Goal: Information Seeking & Learning: Learn about a topic

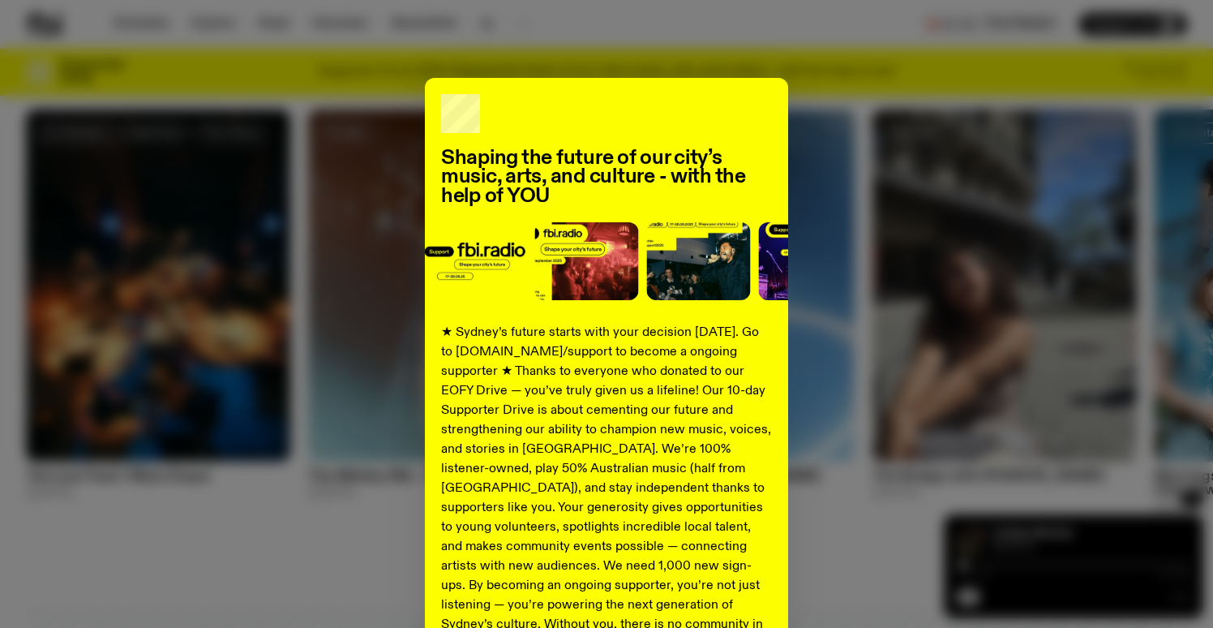
scroll to position [834, 0]
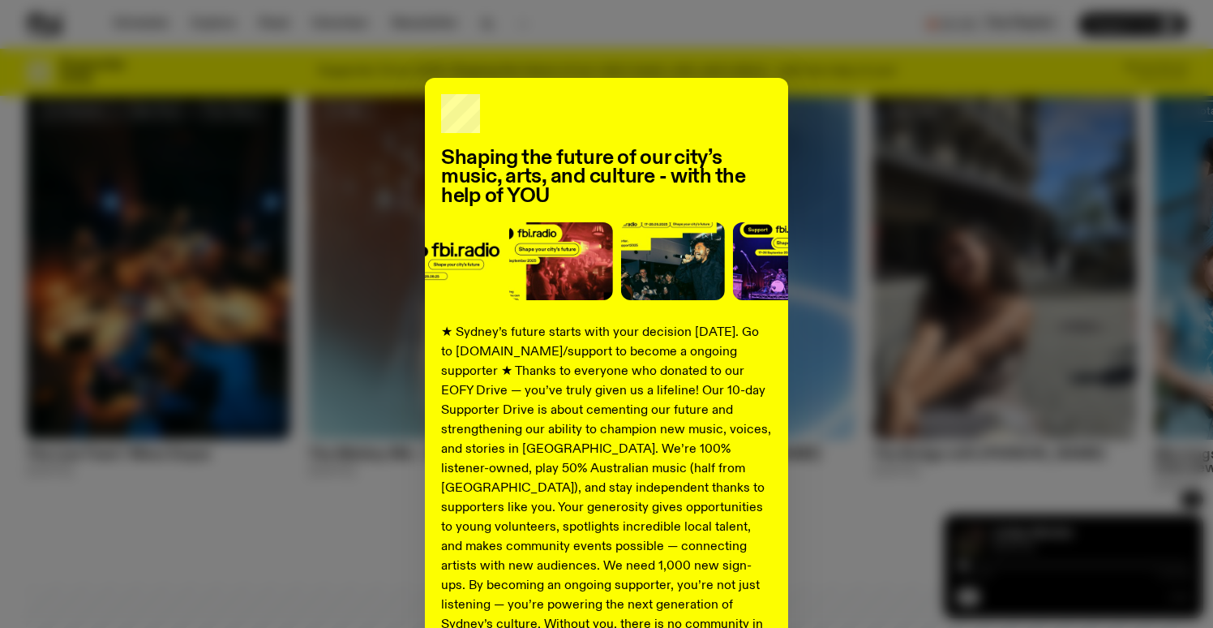
click at [900, 539] on div "Shaping the future of our city’s music, arts, and culture - with the help of YO…" at bounding box center [606, 411] width 1161 height 667
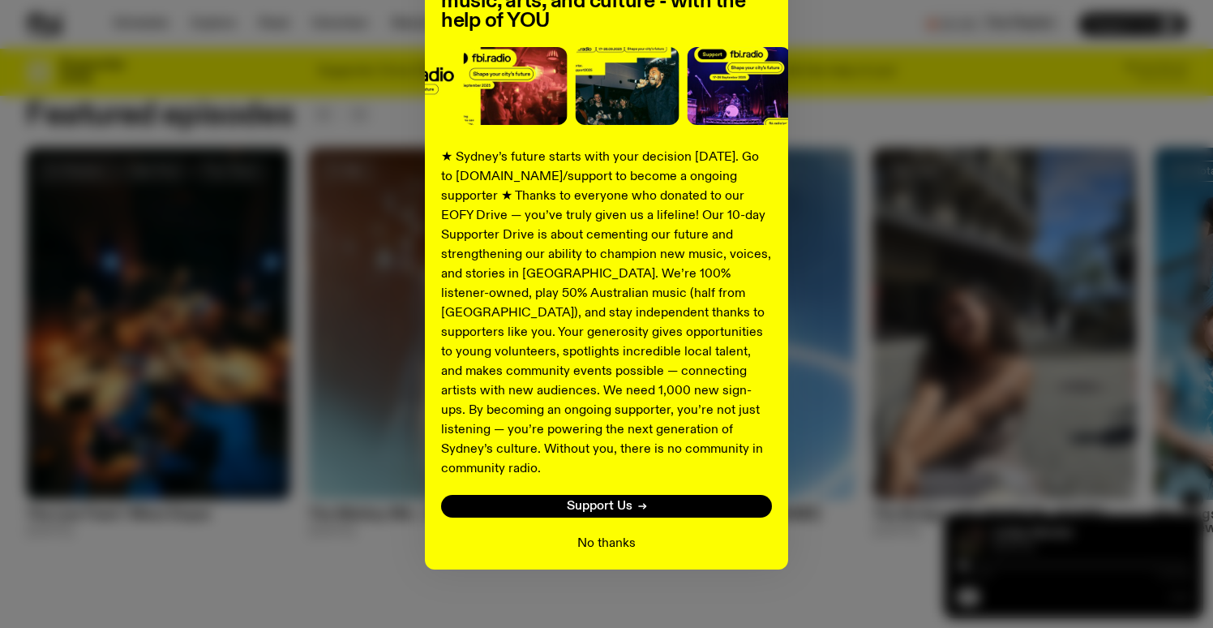
scroll to position [174, 0]
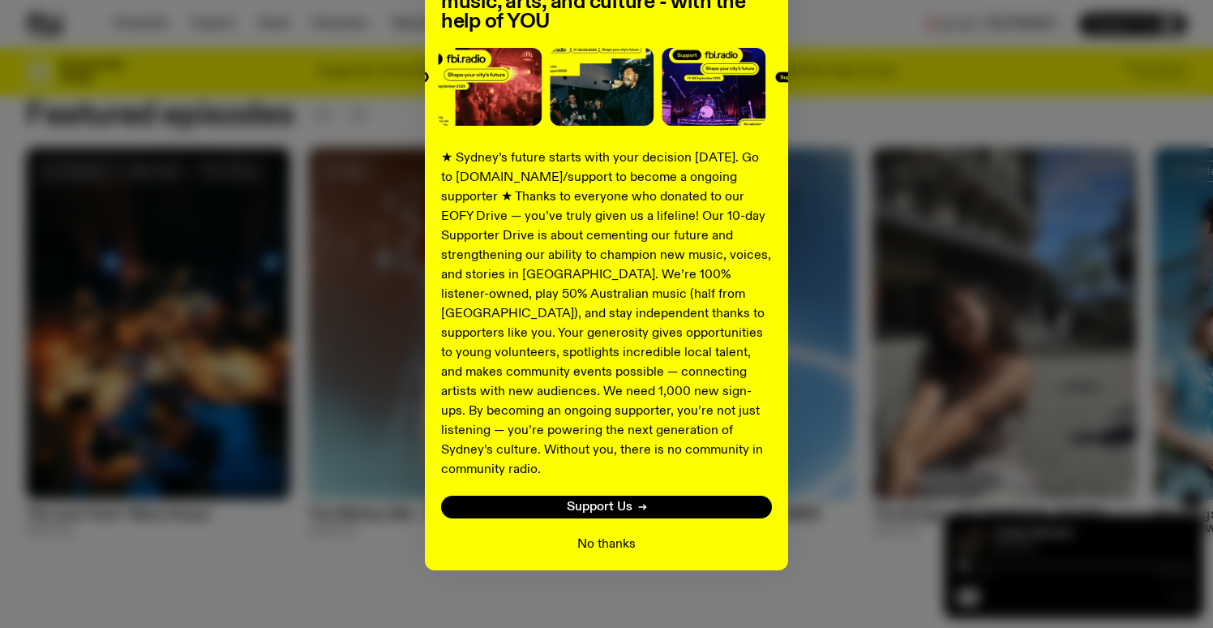
click at [612, 535] on button "No thanks" at bounding box center [606, 544] width 58 height 19
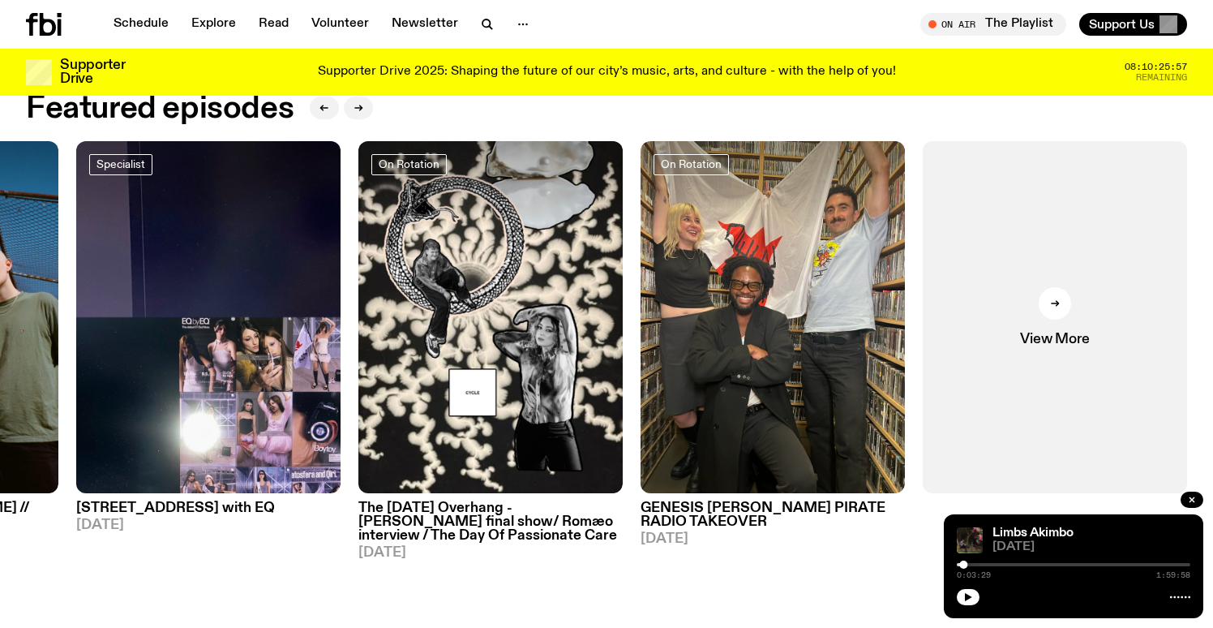
scroll to position [779, 0]
click at [1184, 499] on button "button" at bounding box center [1192, 500] width 23 height 16
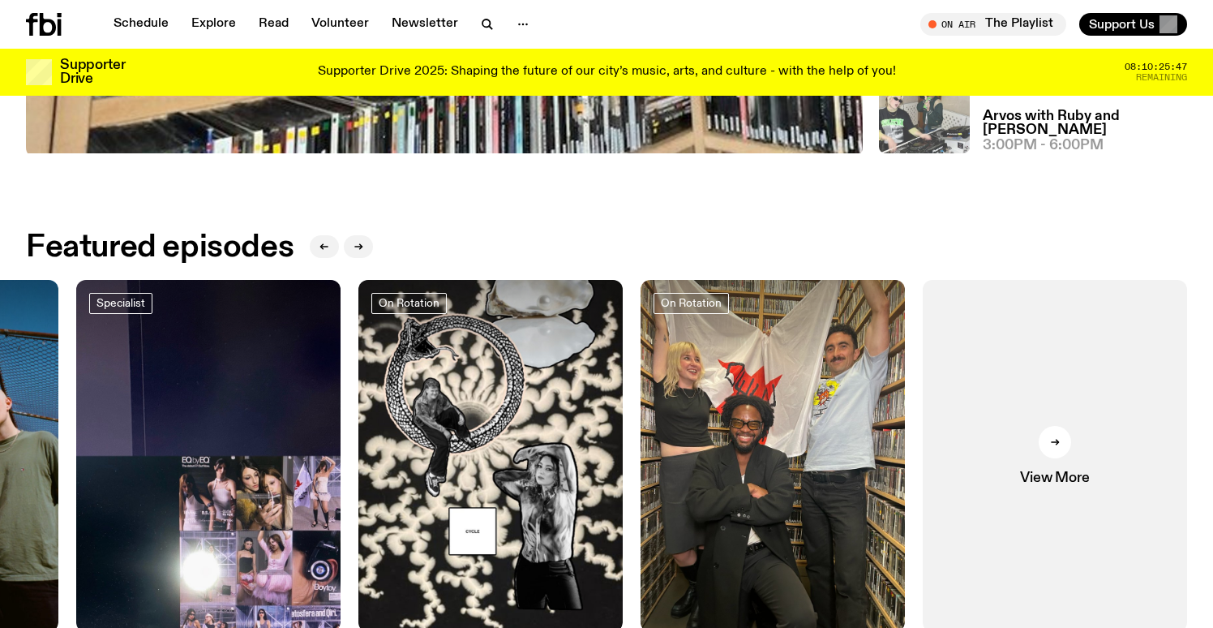
scroll to position [662, 0]
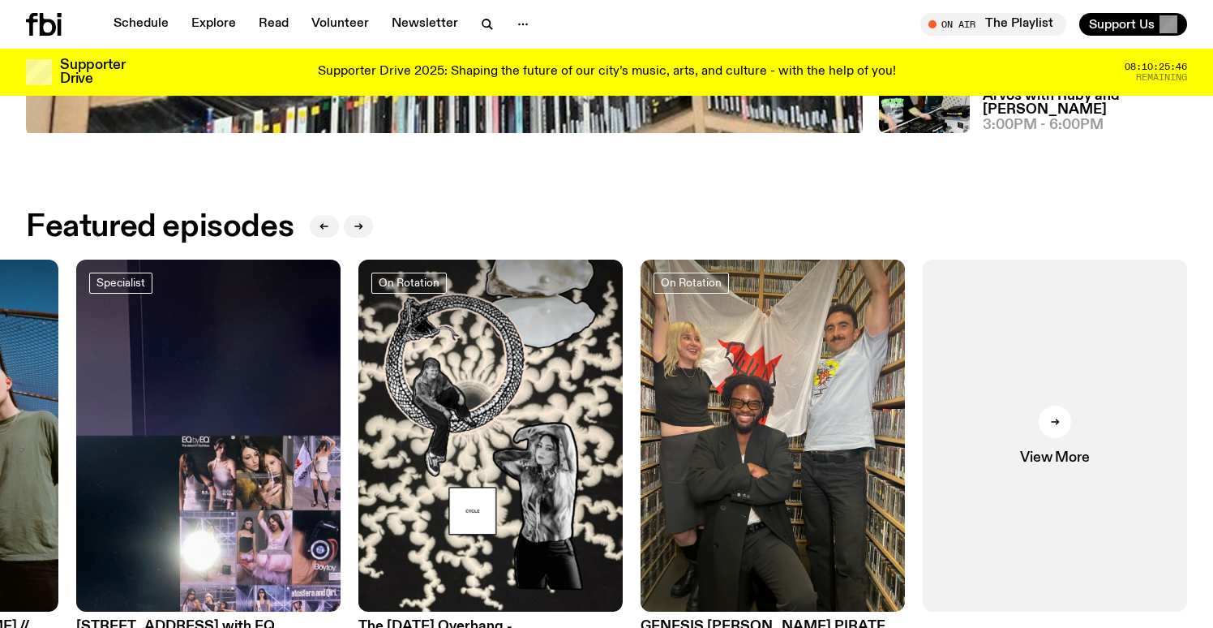
click at [1058, 72] on div "Supporter Drive 2025: Shaping the future of our city’s music, arts, and culture…" at bounding box center [607, 72] width 928 height 28
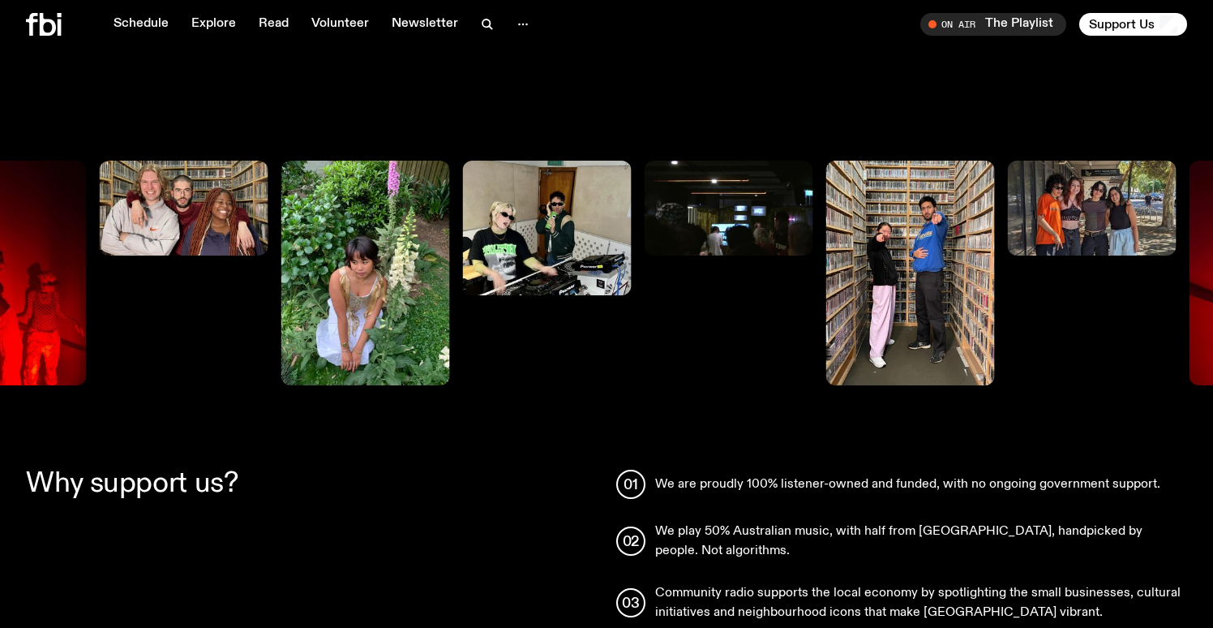
scroll to position [1741, 0]
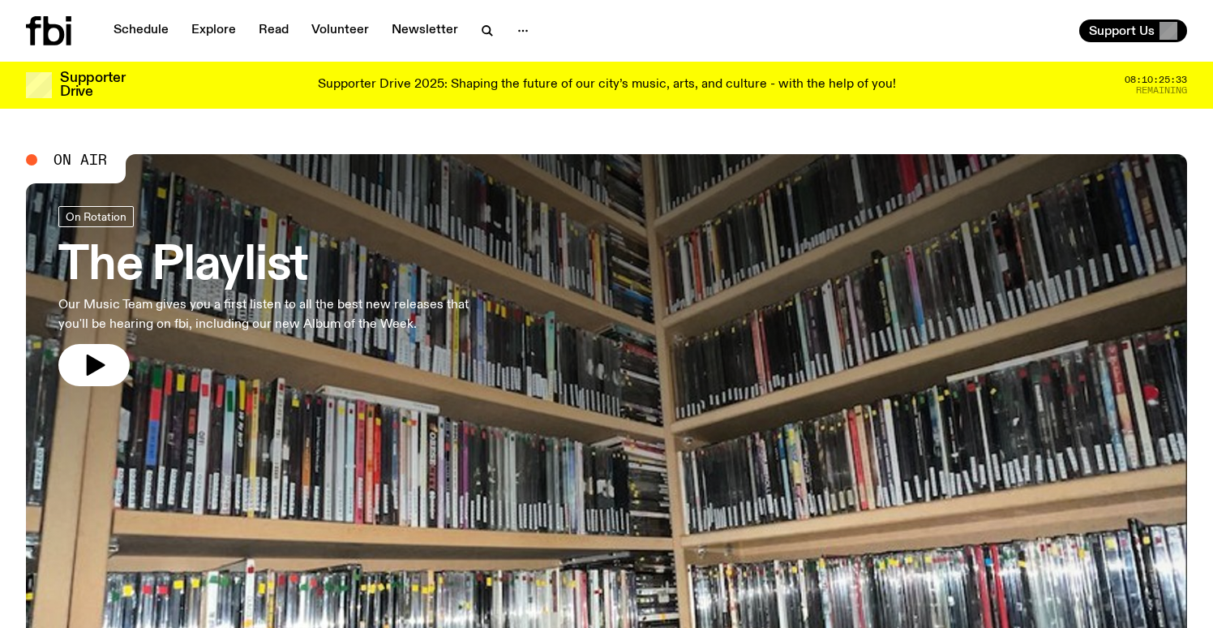
click at [974, 25] on div "Support Us" at bounding box center [900, 30] width 574 height 23
click at [951, 24] on div "Support Us" at bounding box center [900, 30] width 574 height 23
click at [135, 27] on link "Schedule" at bounding box center [141, 30] width 75 height 23
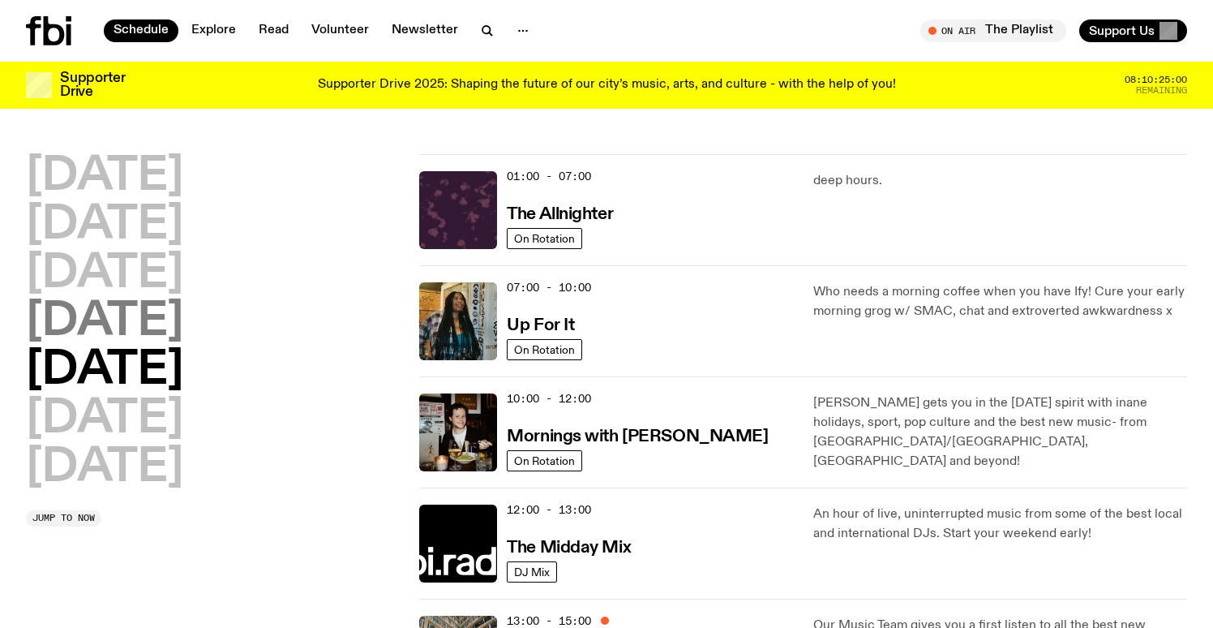
click at [129, 333] on h2 "[DATE]" at bounding box center [104, 321] width 157 height 45
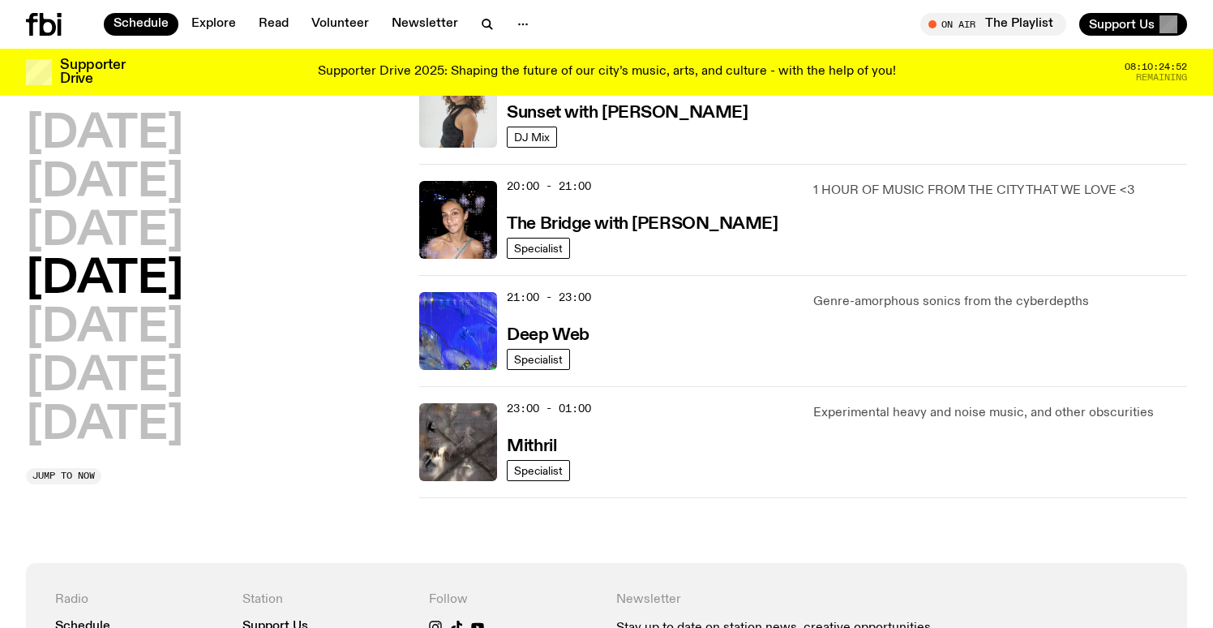
scroll to position [757, 0]
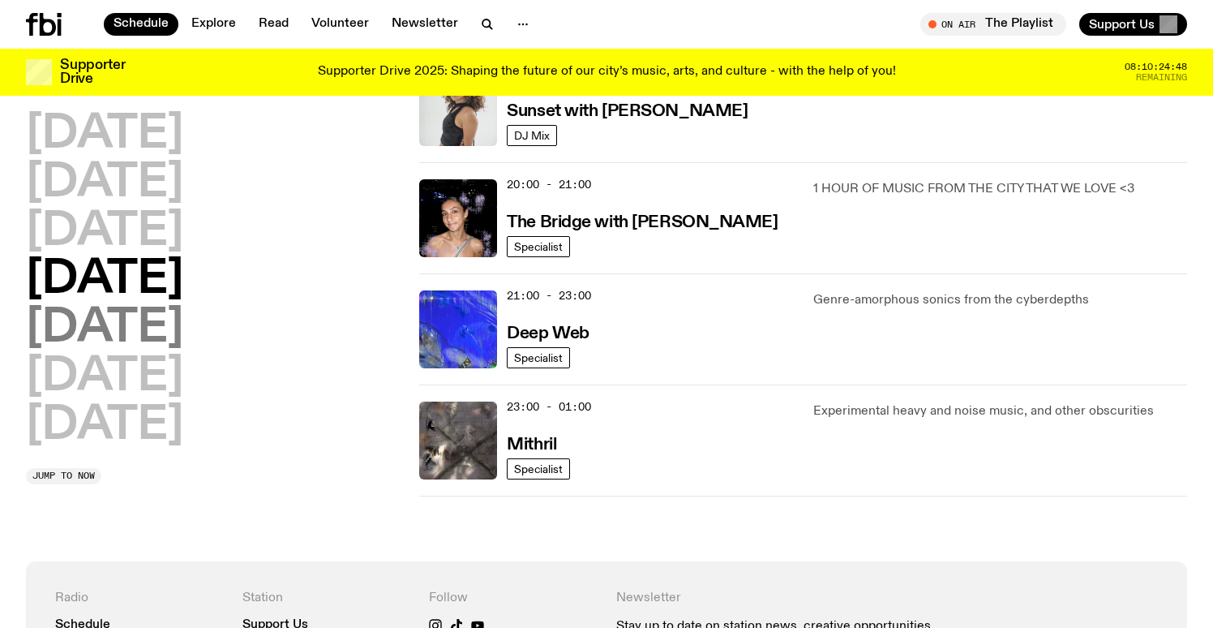
click at [101, 328] on h2 "[DATE]" at bounding box center [104, 328] width 157 height 45
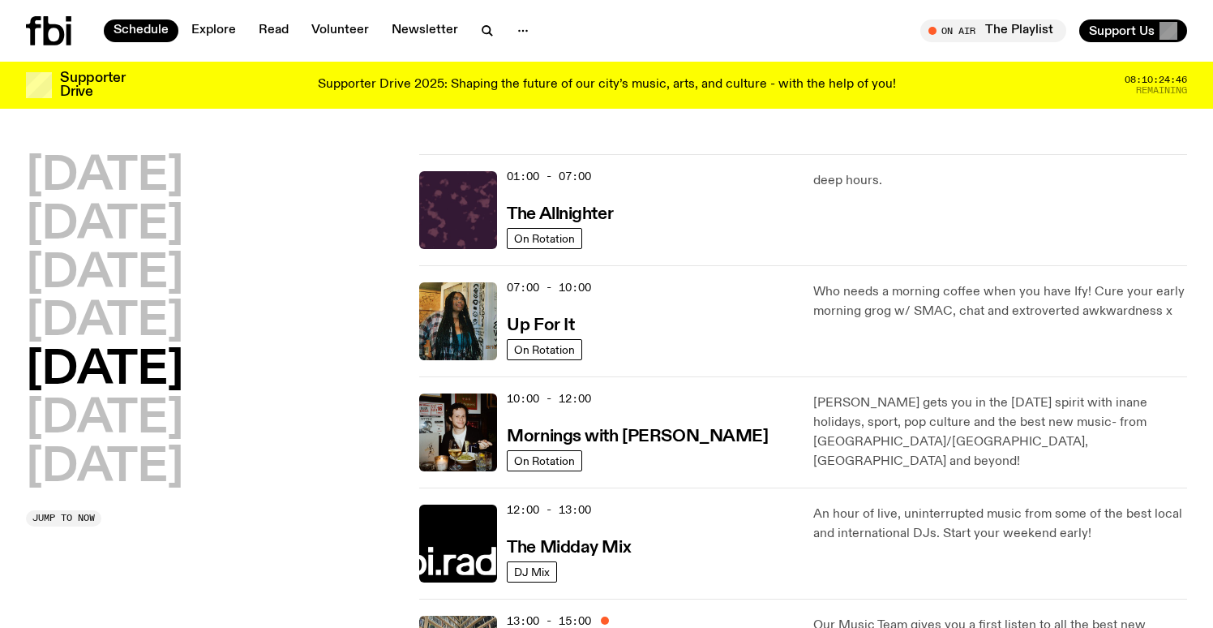
scroll to position [0, 0]
click at [556, 214] on h3 "The Allnighter" at bounding box center [560, 214] width 106 height 17
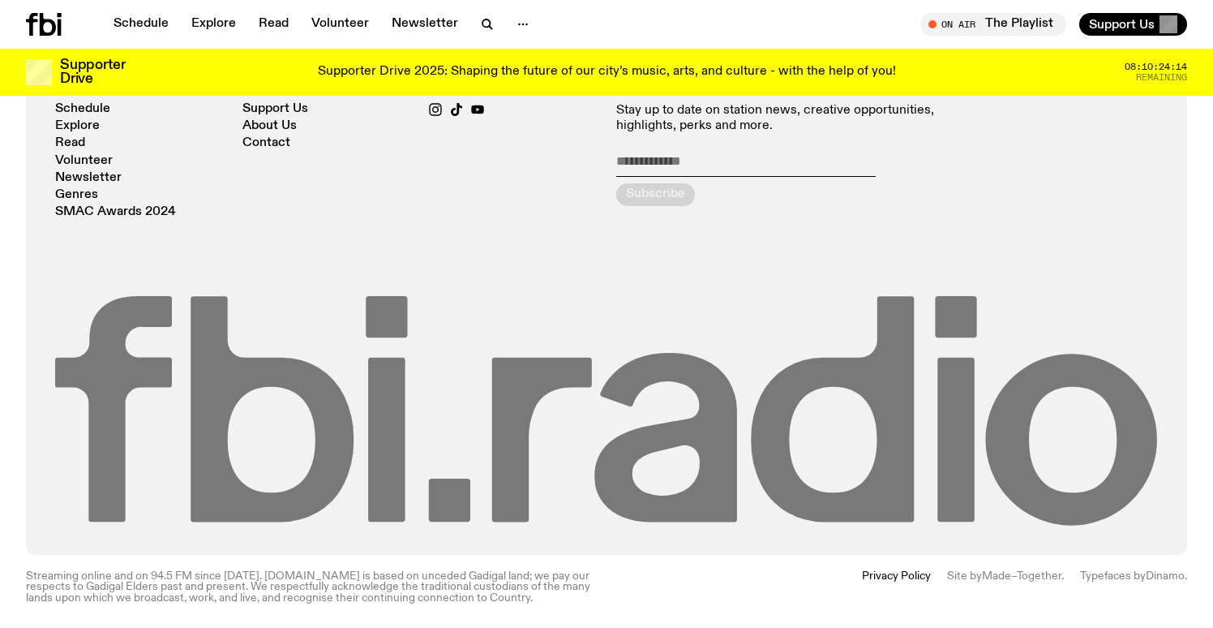
scroll to position [3172, 0]
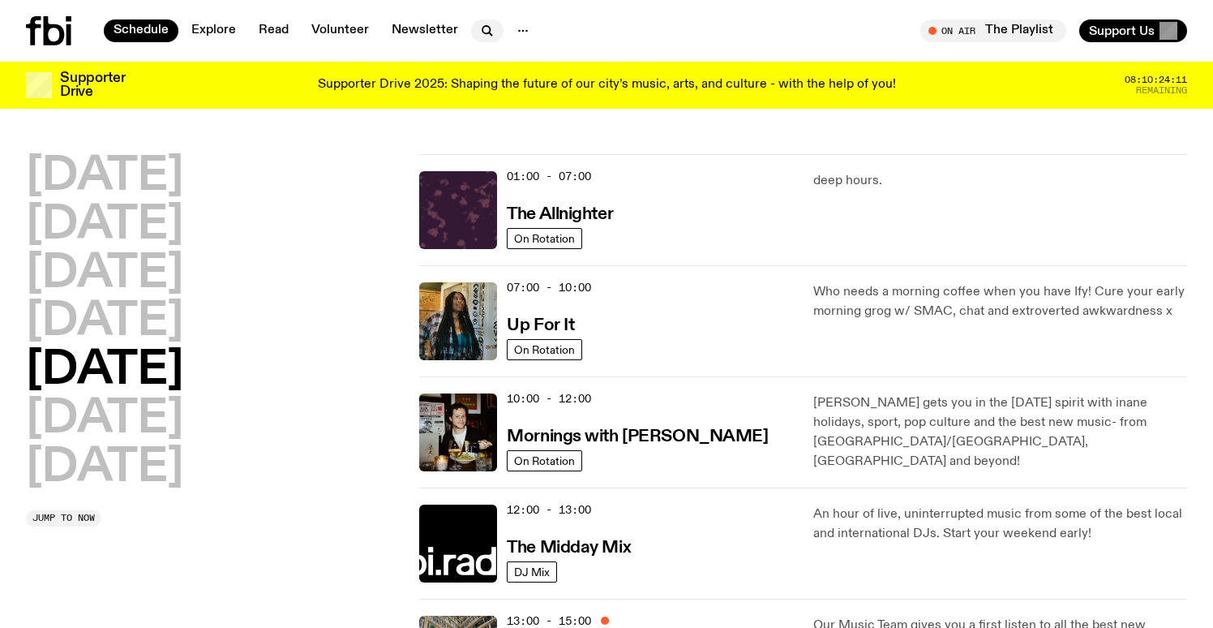
click at [481, 28] on icon "button" at bounding box center [487, 30] width 19 height 19
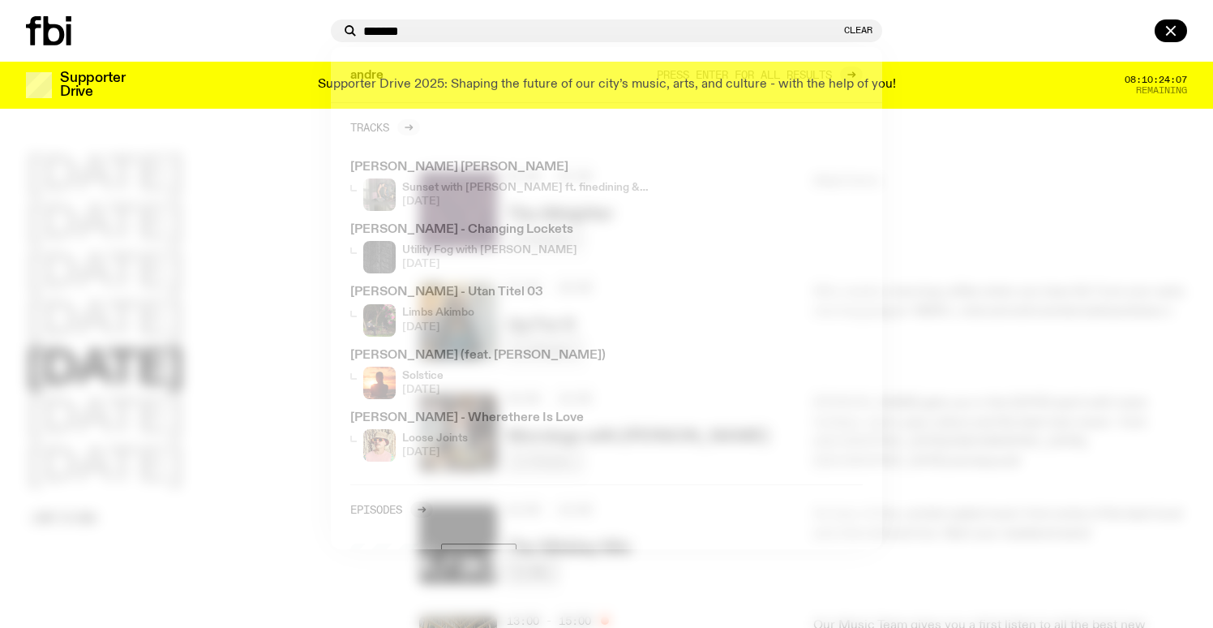
type input "*******"
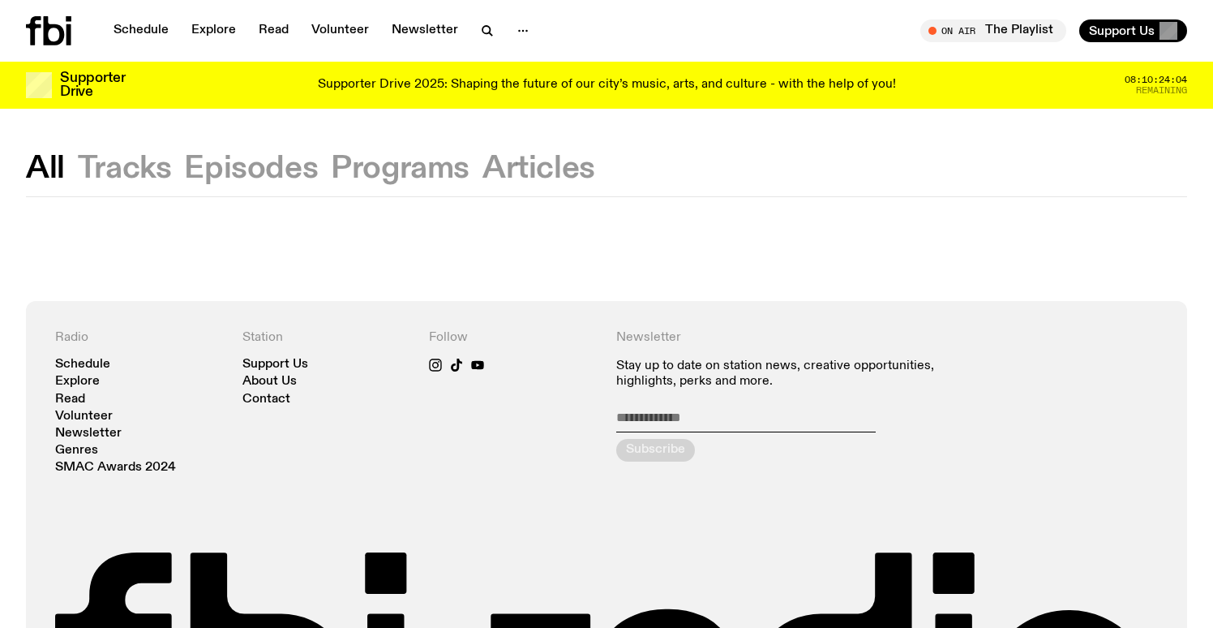
click at [278, 155] on button "Episodes" at bounding box center [251, 168] width 134 height 29
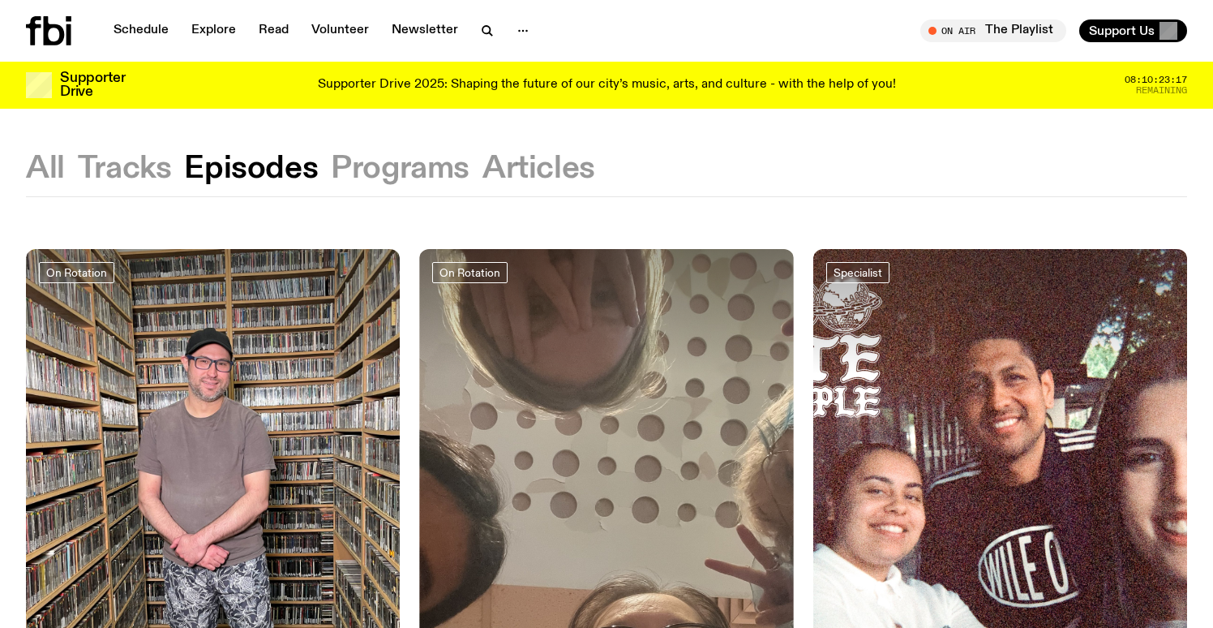
click at [378, 163] on button "Programs" at bounding box center [400, 168] width 139 height 29
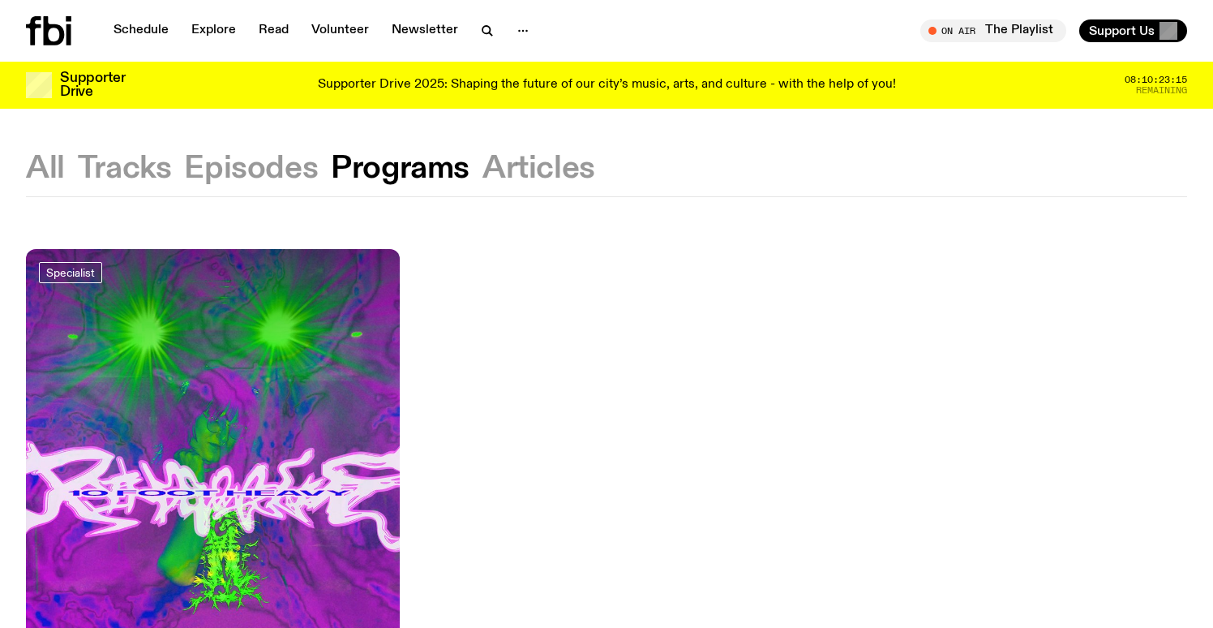
click at [505, 170] on button "Articles" at bounding box center [539, 168] width 113 height 29
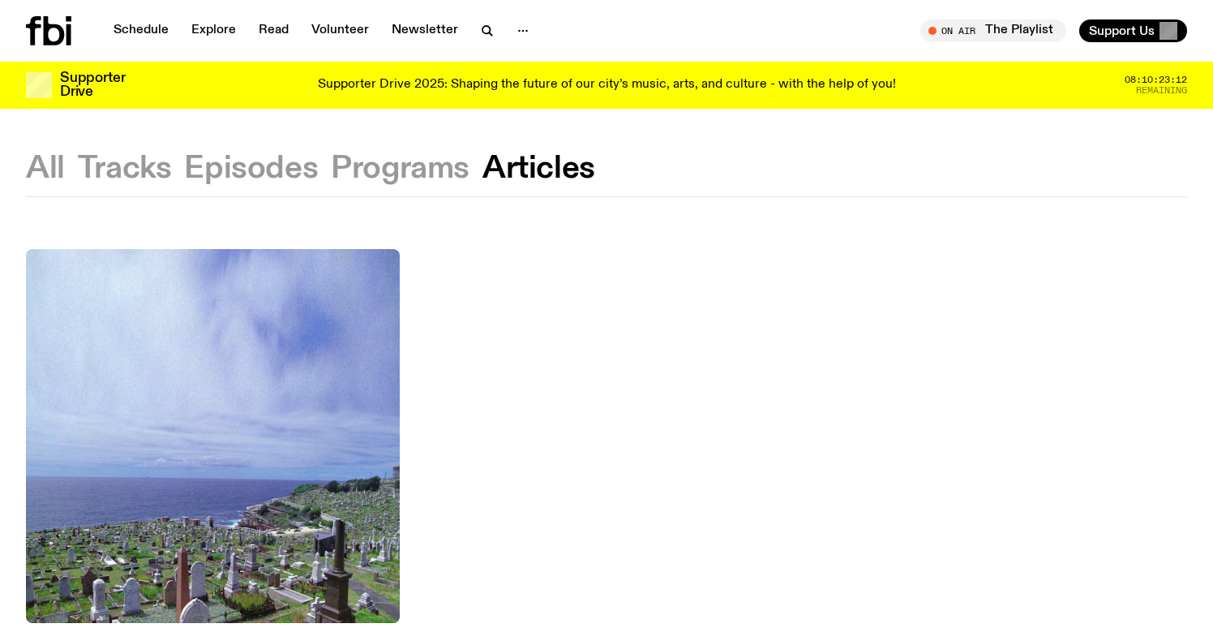
click at [43, 177] on button "All" at bounding box center [45, 168] width 39 height 29
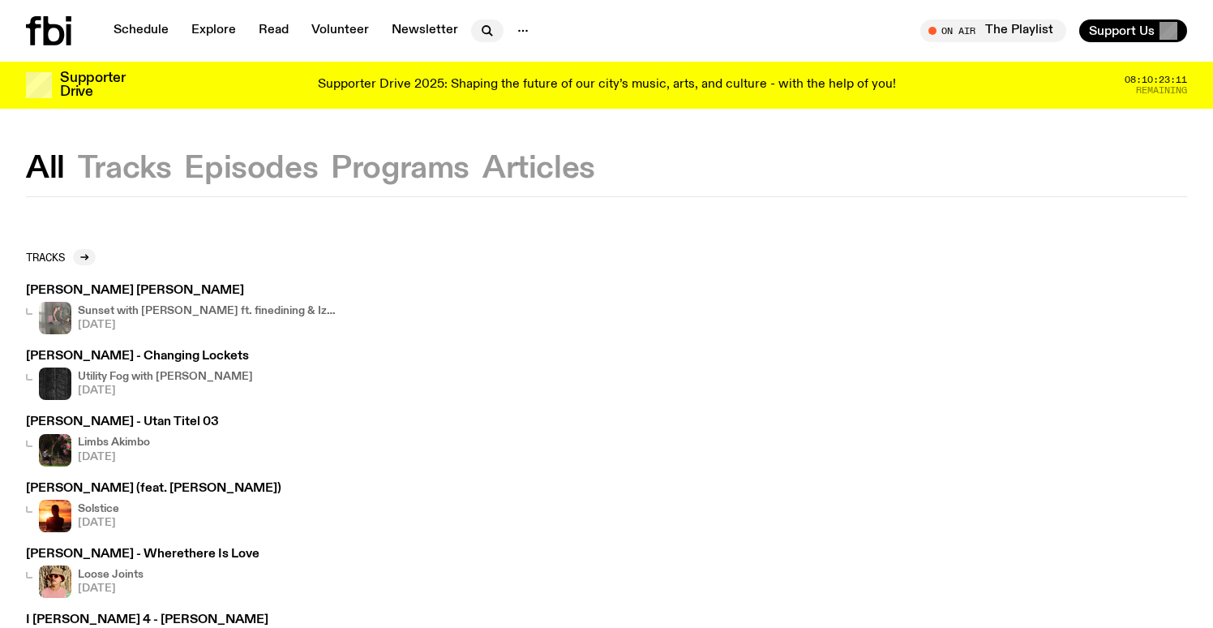
click at [480, 34] on icon "button" at bounding box center [487, 30] width 19 height 19
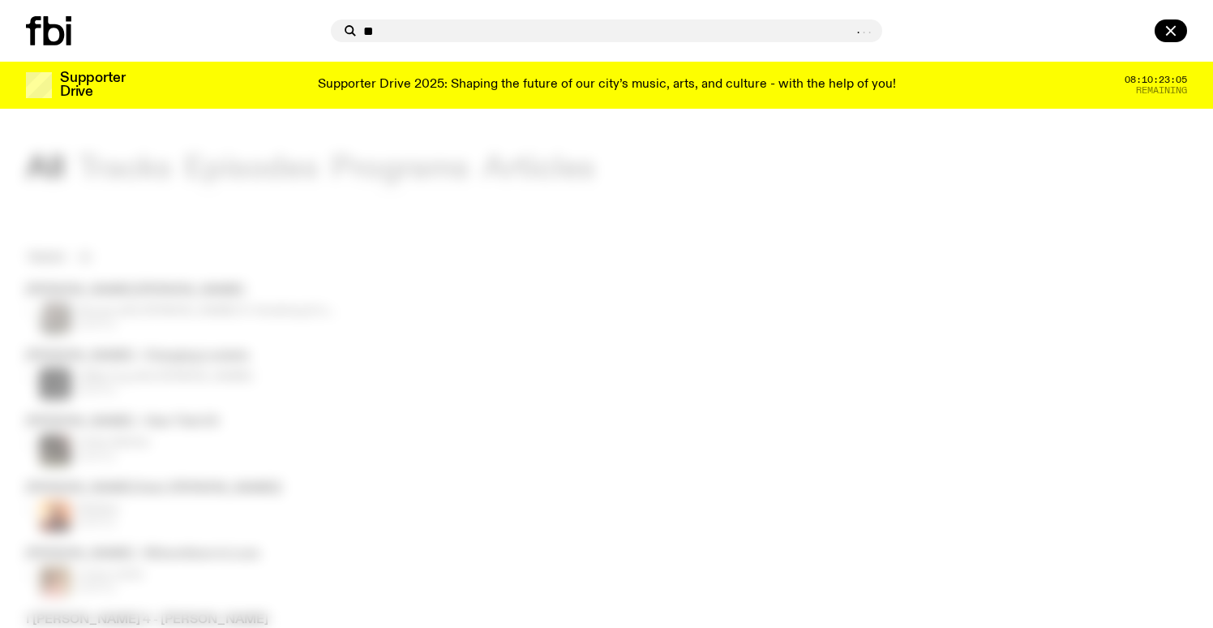
type input "*"
click at [789, 148] on div at bounding box center [606, 314] width 1213 height 628
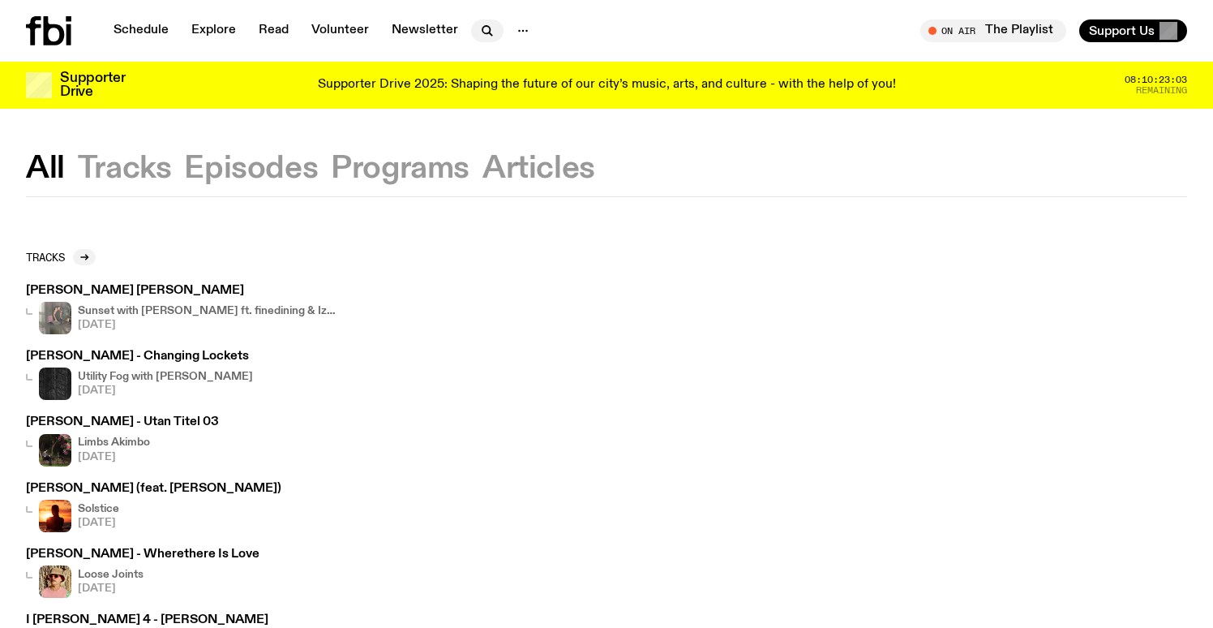
click at [487, 28] on icon "button" at bounding box center [487, 30] width 19 height 19
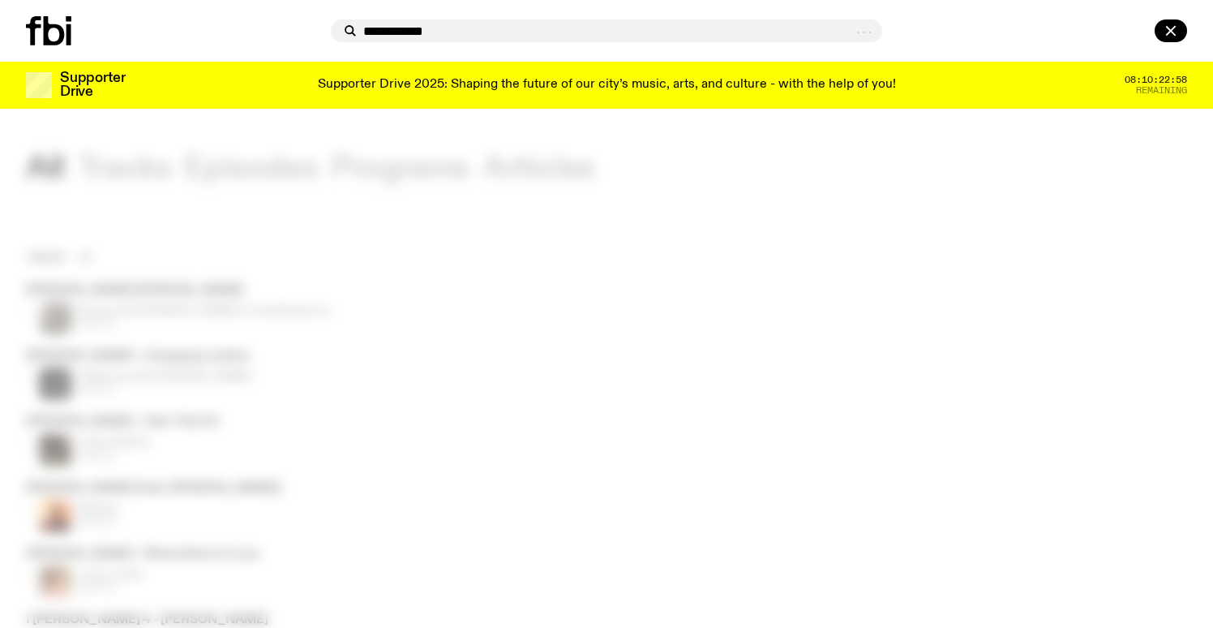
type input "**********"
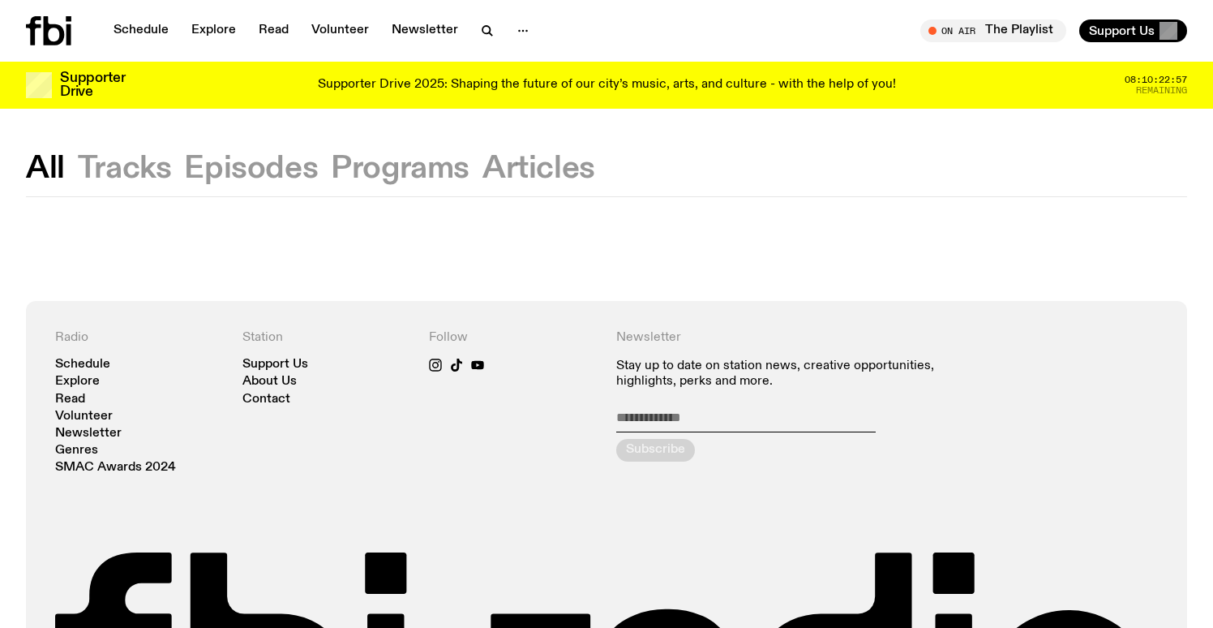
click at [121, 170] on button "Tracks" at bounding box center [125, 168] width 94 height 29
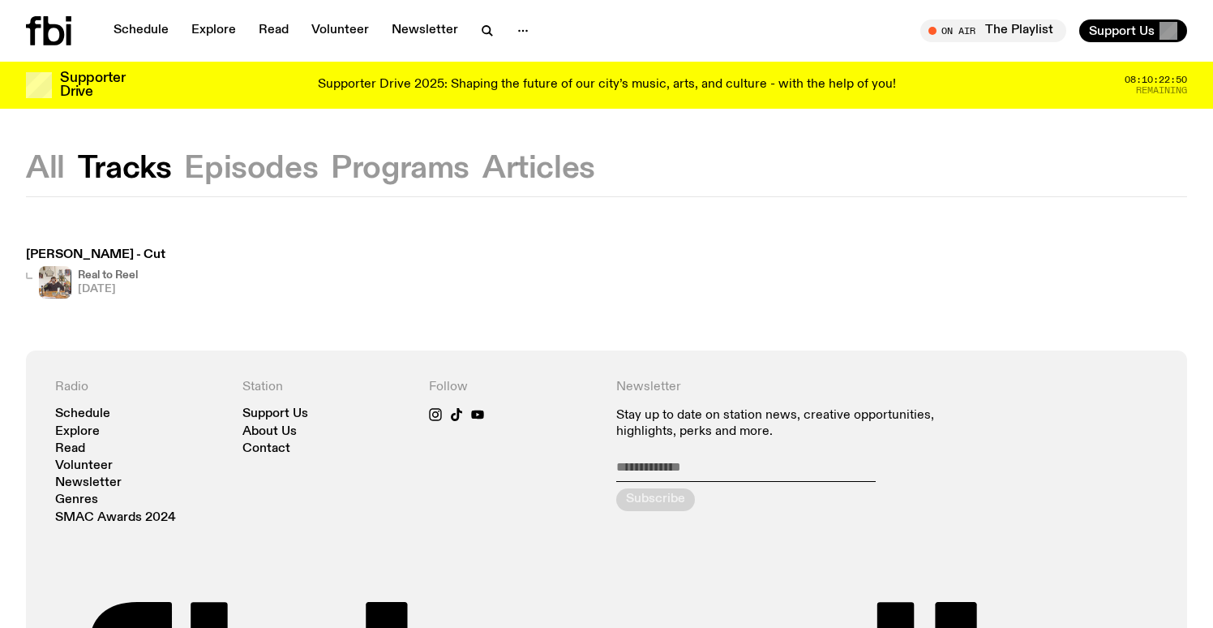
click at [32, 277] on div at bounding box center [29, 276] width 6 height 6
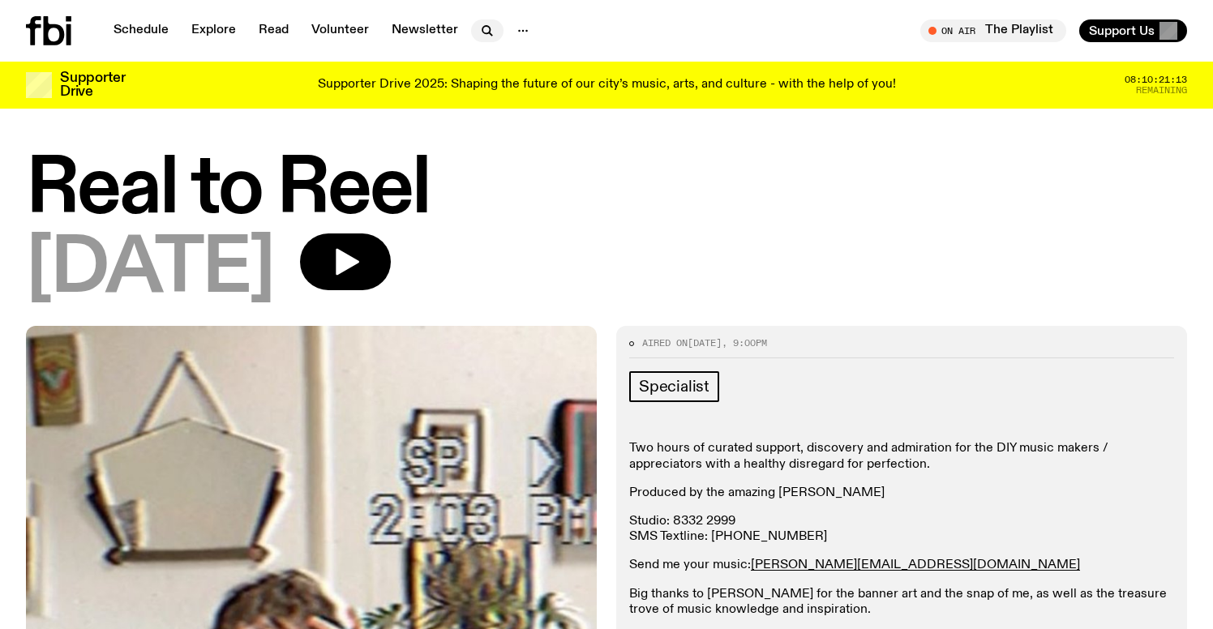
click at [483, 29] on icon "button" at bounding box center [486, 29] width 7 height 7
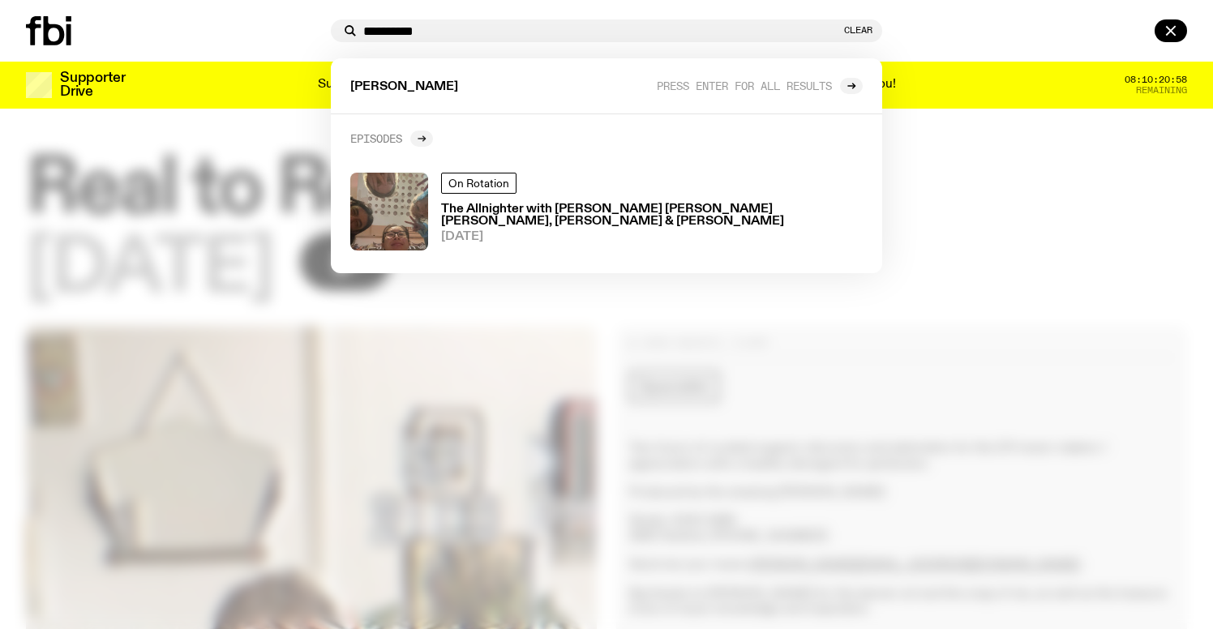
type input "**********"
click at [423, 140] on icon at bounding box center [422, 139] width 10 height 10
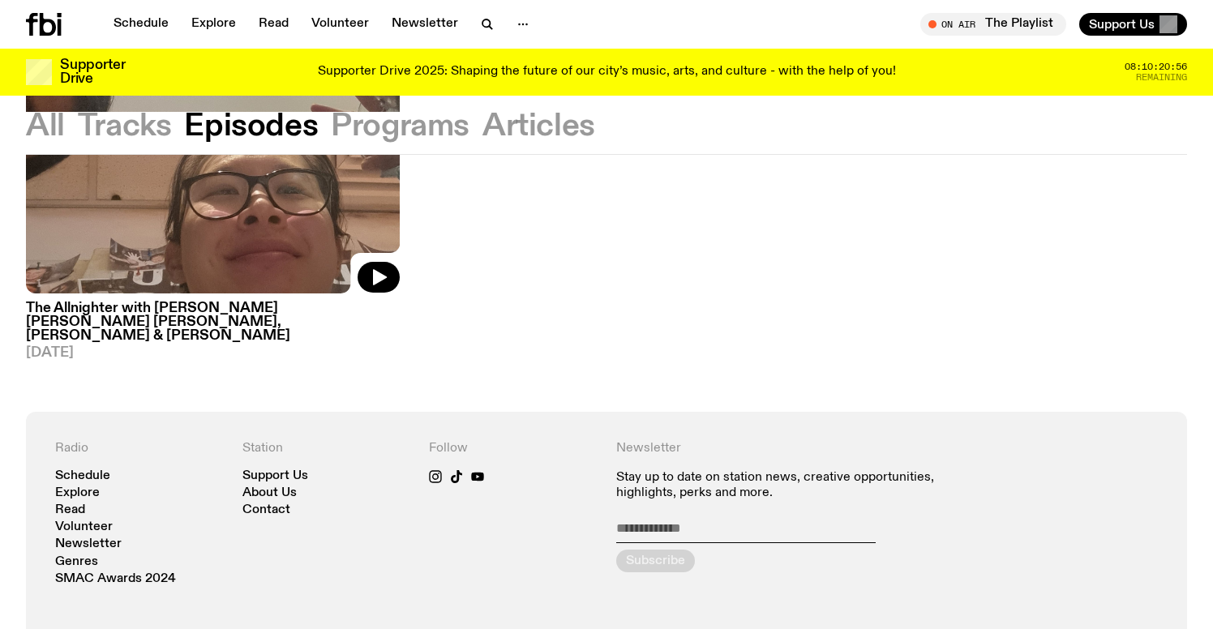
scroll to position [364, 0]
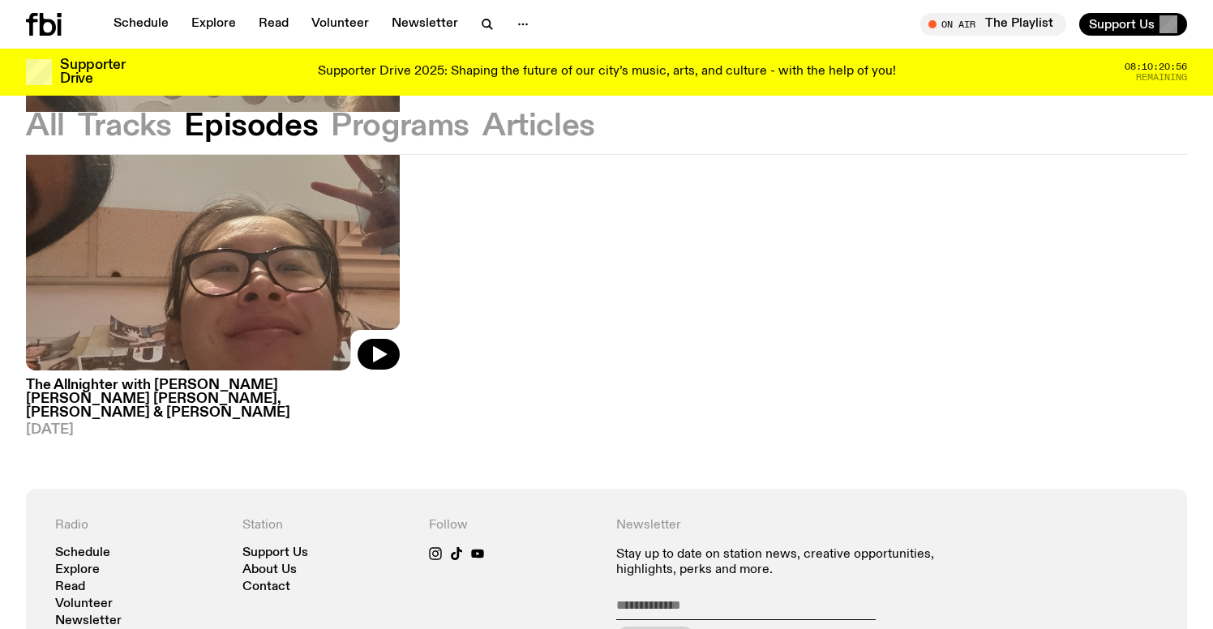
click at [204, 337] on img at bounding box center [213, 121] width 374 height 499
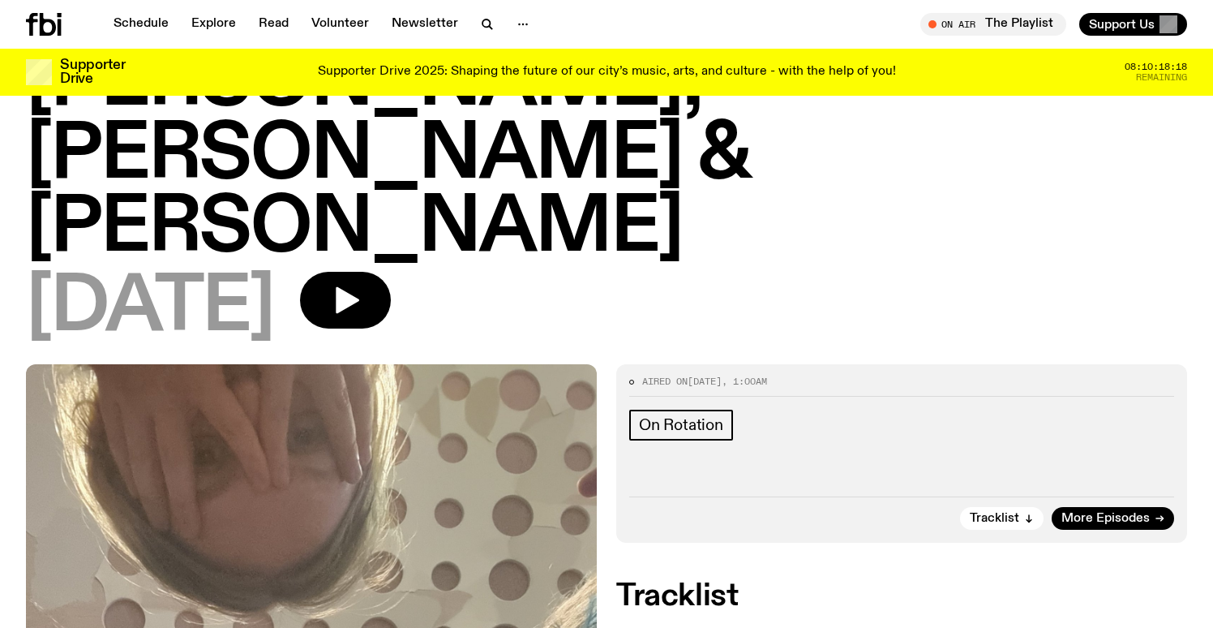
scroll to position [332, 0]
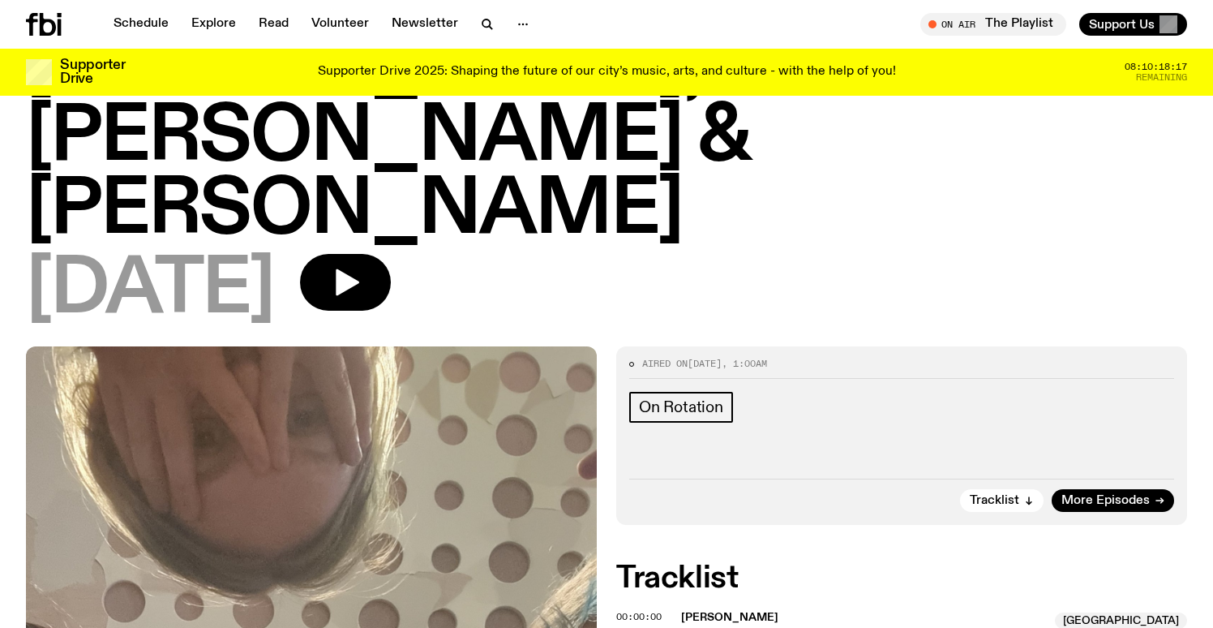
drag, startPoint x: 697, startPoint y: 148, endPoint x: 792, endPoint y: 147, distance: 95.7
click at [792, 359] on div "Aired on [DATE] 1:00am" at bounding box center [901, 368] width 545 height 19
click at [943, 359] on div "Aired on [DATE] 1:00am" at bounding box center [901, 368] width 545 height 19
